Goal: Task Accomplishment & Management: Manage account settings

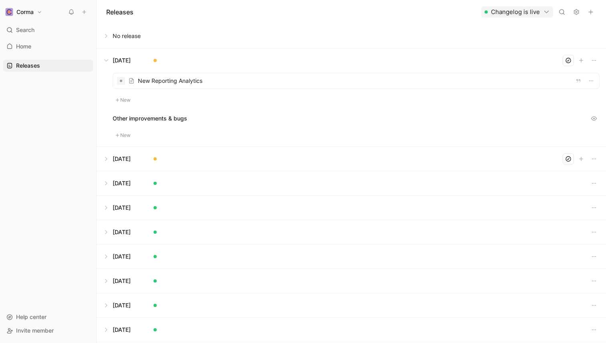
click at [27, 11] on h1 "Corma" at bounding box center [24, 11] width 17 height 7
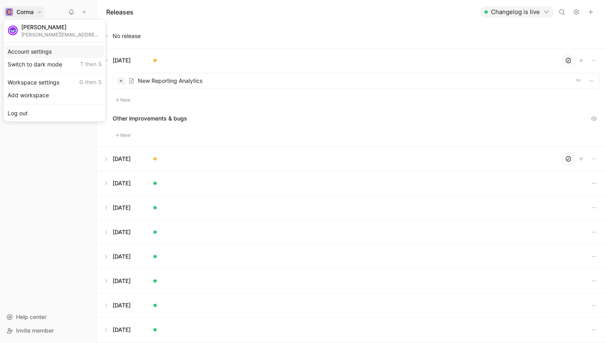
click at [38, 48] on div "Account settings" at bounding box center [54, 51] width 99 height 13
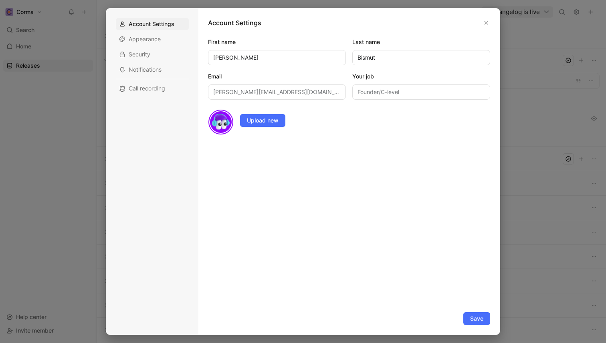
click at [157, 32] on div "Account Settings Appearance Security Notifications Call recording" at bounding box center [152, 56] width 73 height 77
click at [157, 36] on span "Appearance" at bounding box center [145, 39] width 32 height 8
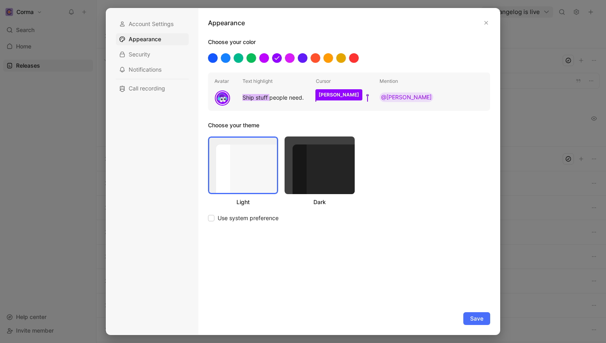
click at [198, 84] on div "Account Settings Appearance Security Notifications Call recording" at bounding box center [152, 171] width 92 height 327
click at [207, 85] on div "Choose your color Avatar Text highlight Ship stuff people need. Cursor [PERSON_…" at bounding box center [349, 181] width 290 height 288
click at [260, 95] on mark "Ship stuff" at bounding box center [255, 97] width 27 height 7
click at [161, 55] on div "Security" at bounding box center [152, 54] width 73 height 12
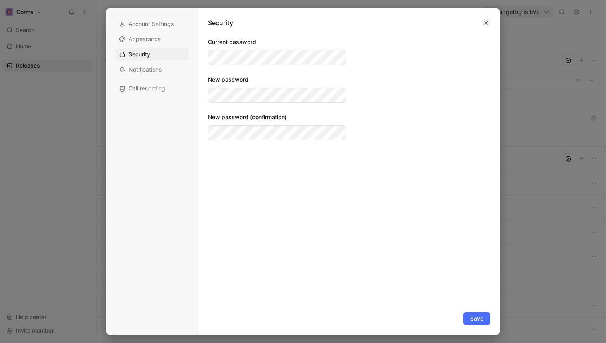
click at [487, 26] on button "button" at bounding box center [486, 23] width 8 height 8
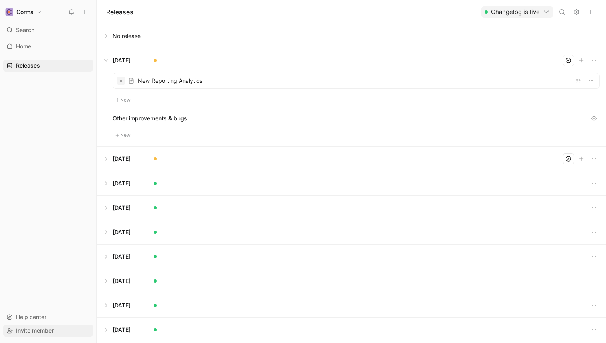
click at [36, 331] on span "Invite member" at bounding box center [35, 330] width 38 height 7
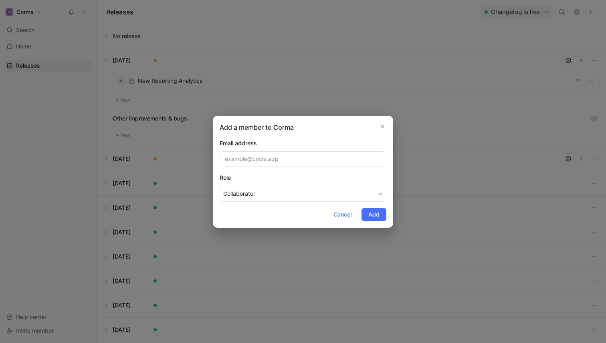
click at [236, 179] on div "Role" at bounding box center [303, 178] width 167 height 10
click at [236, 186] on button "Collaborator" at bounding box center [303, 194] width 167 height 16
click at [350, 211] on span "Cancel" at bounding box center [342, 215] width 18 height 10
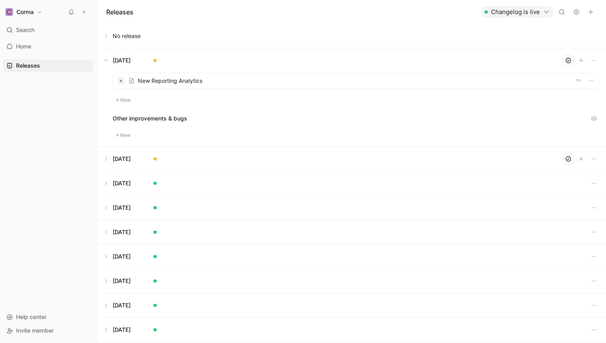
click at [578, 13] on use at bounding box center [576, 12] width 5 height 5
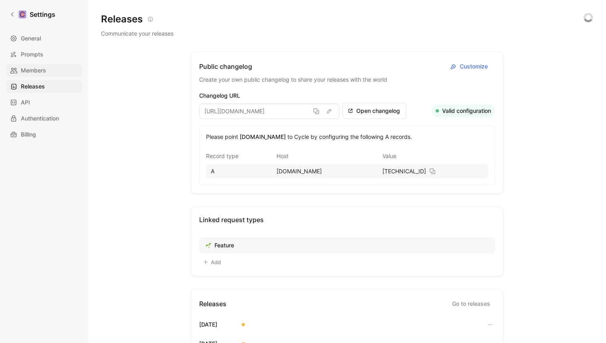
click at [43, 73] on span "Members" at bounding box center [33, 71] width 25 height 10
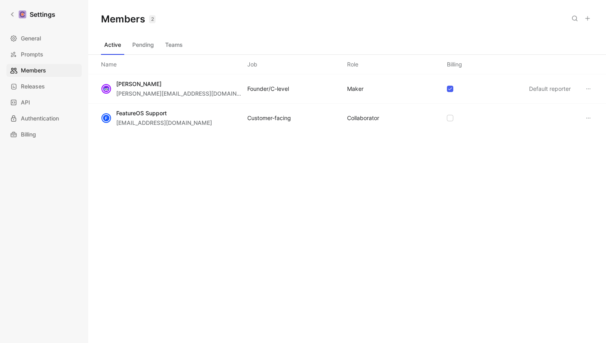
click at [359, 115] on div "COLLABORATOR" at bounding box center [363, 118] width 32 height 10
click at [280, 115] on div "Customer-facing" at bounding box center [269, 118] width 44 height 10
click at [580, 114] on div "F FeatureOS Support [EMAIL_ADDRESS][DOMAIN_NAME] Customer-facing COLLABORATOR" at bounding box center [347, 118] width 518 height 29
click at [588, 118] on icon at bounding box center [588, 118] width 4 height 1
click at [11, 16] on icon at bounding box center [13, 15] width 6 height 6
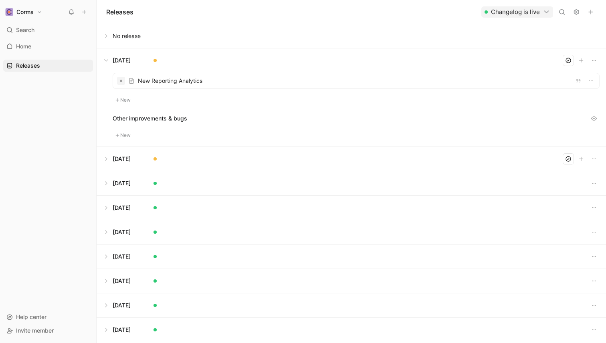
click at [105, 59] on button at bounding box center [351, 60] width 508 height 24
